Goal: Task Accomplishment & Management: Use online tool/utility

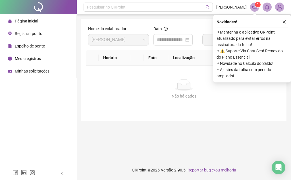
click at [155, 111] on div "Não há dados Não há dados" at bounding box center [184, 89] width 196 height 47
click at [41, 33] on span "Registrar ponto" at bounding box center [29, 33] width 28 height 5
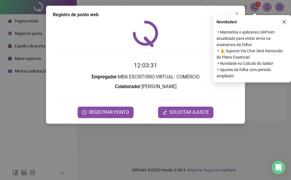
click at [285, 24] on button "button" at bounding box center [284, 21] width 7 height 7
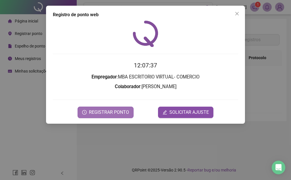
click at [104, 114] on span "REGISTRAR PONTO" at bounding box center [109, 112] width 40 height 7
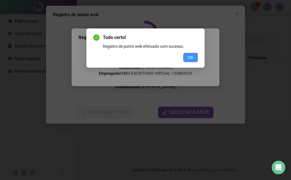
click at [192, 55] on span "OK" at bounding box center [190, 57] width 5 height 6
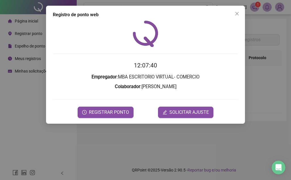
click at [241, 12] on span "Close" at bounding box center [237, 13] width 9 height 5
